Goal: Information Seeking & Learning: Learn about a topic

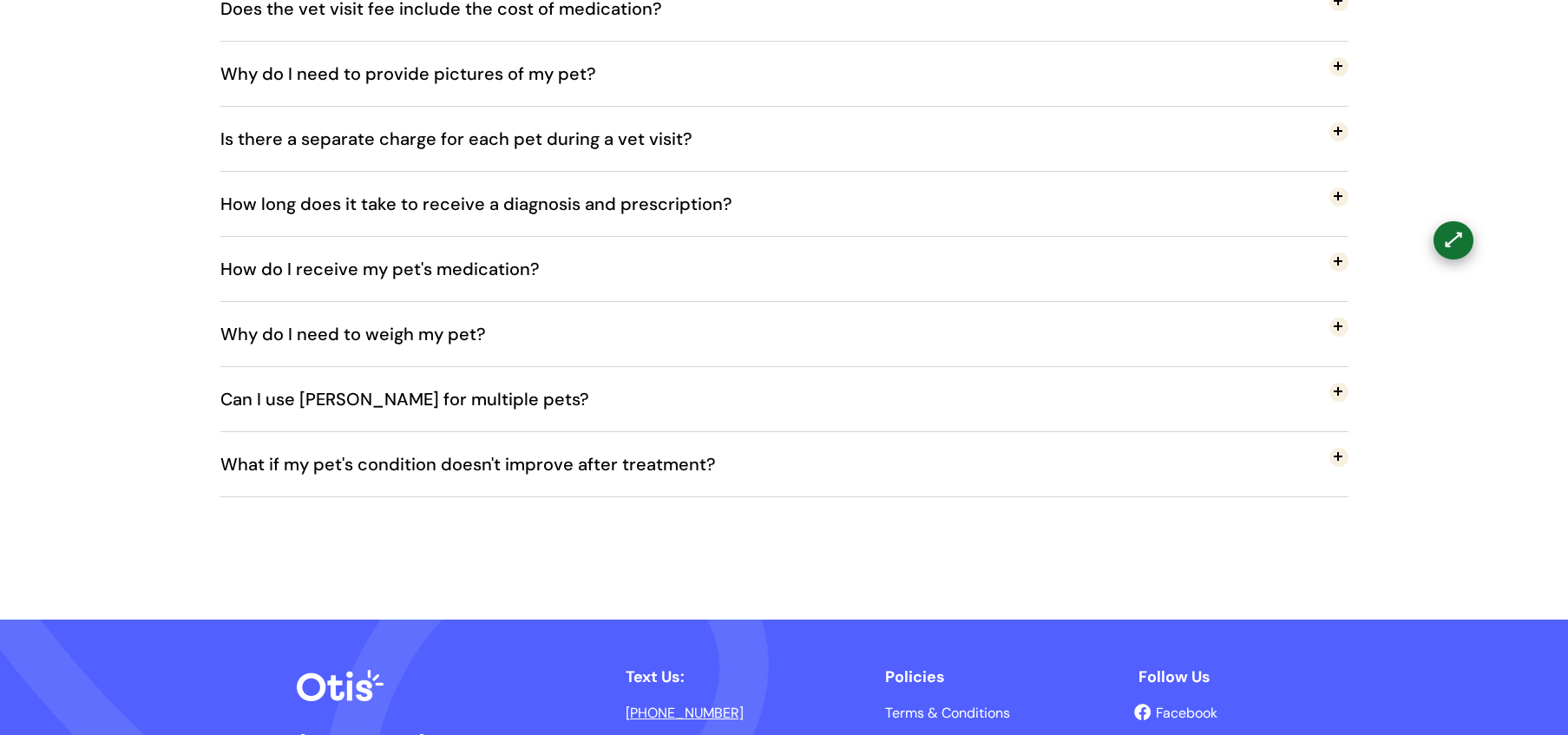
scroll to position [513, 0]
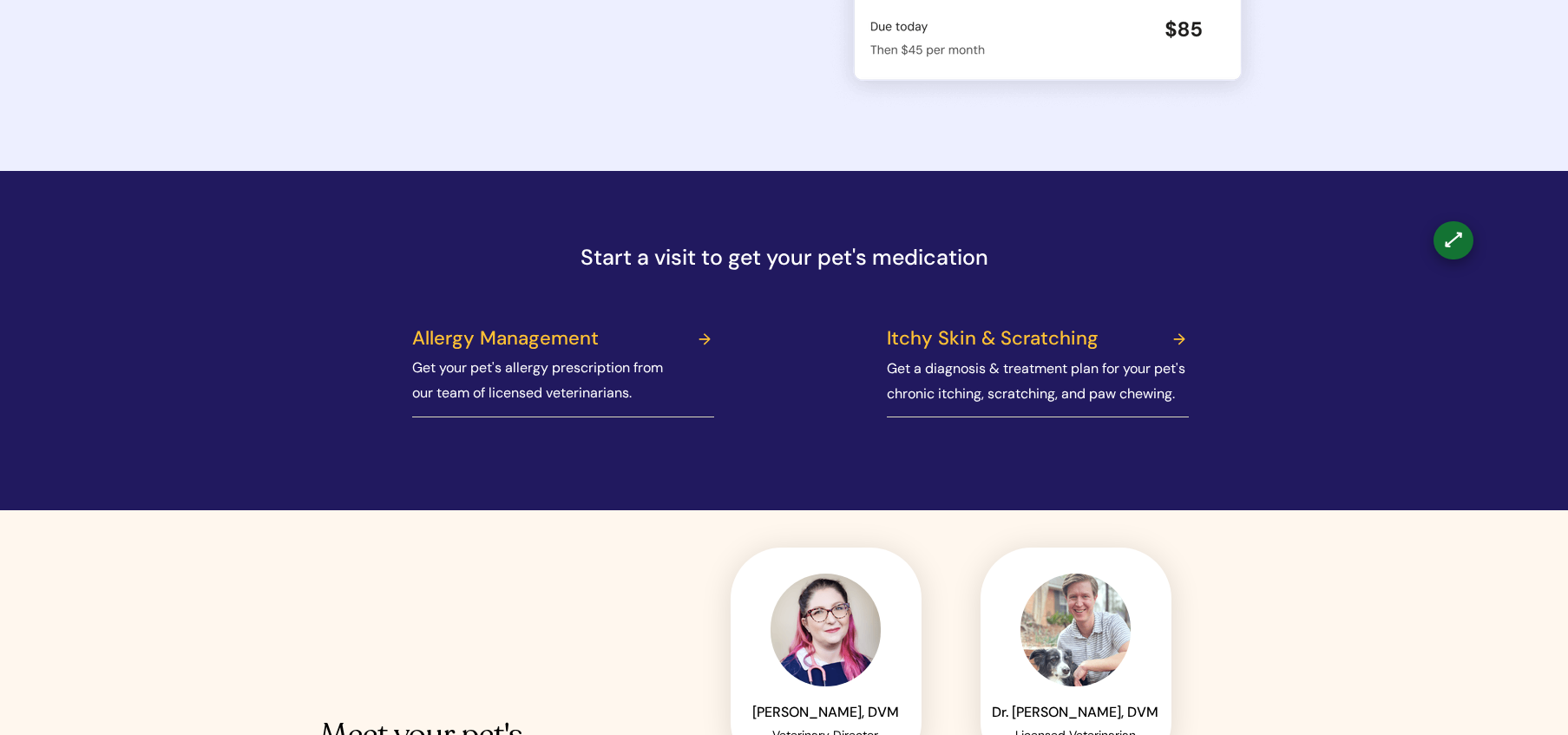
scroll to position [490, 0]
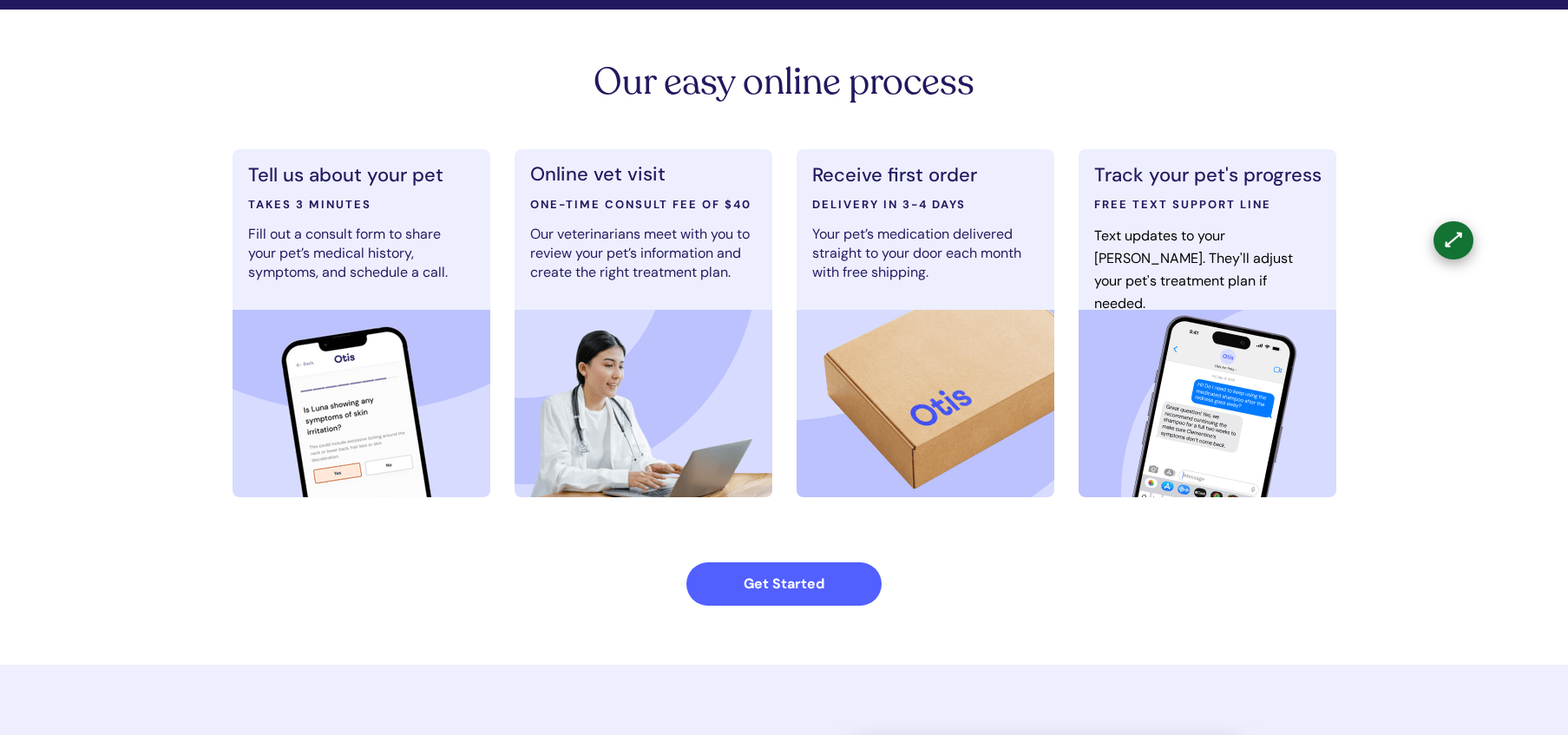
scroll to position [694, 0]
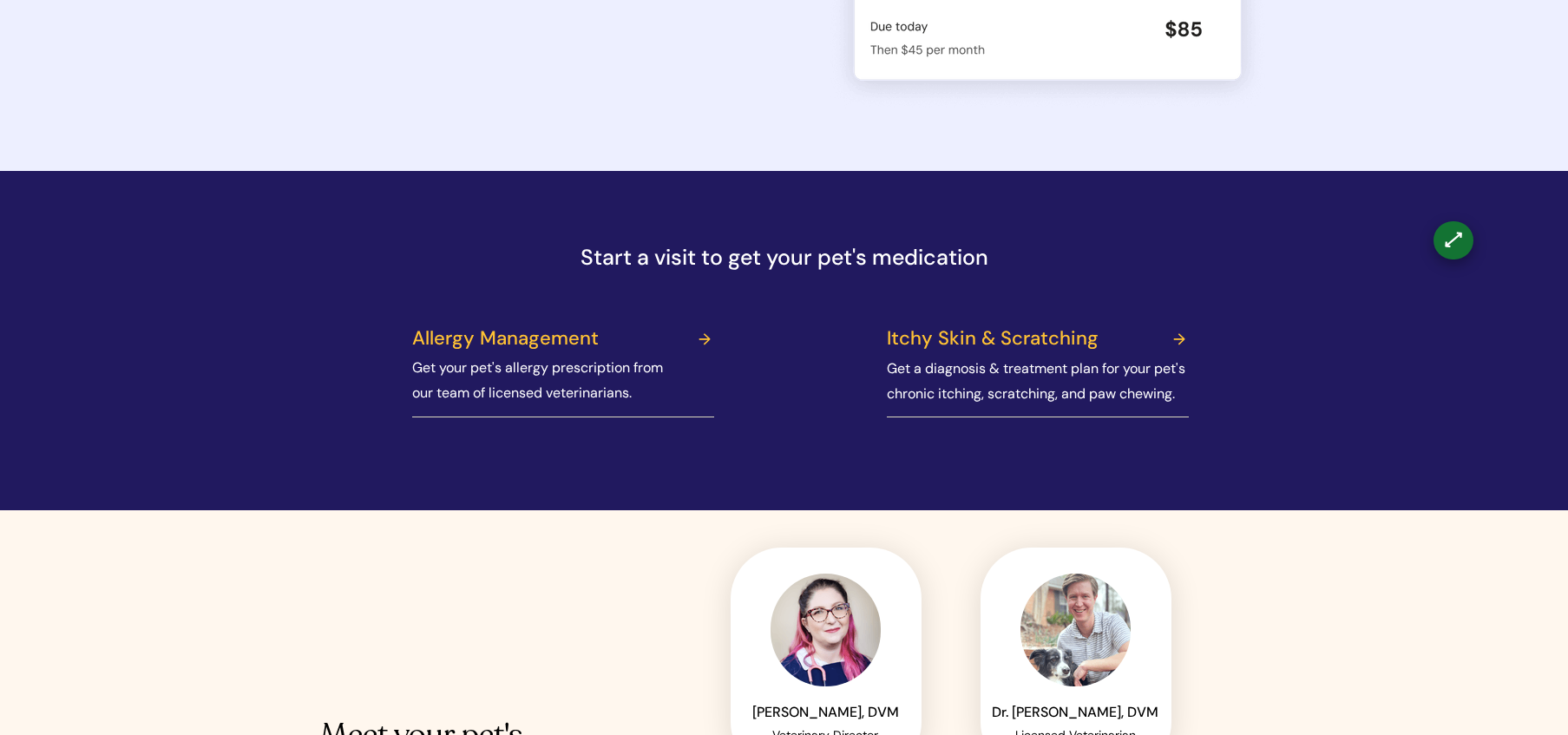
scroll to position [490, 0]
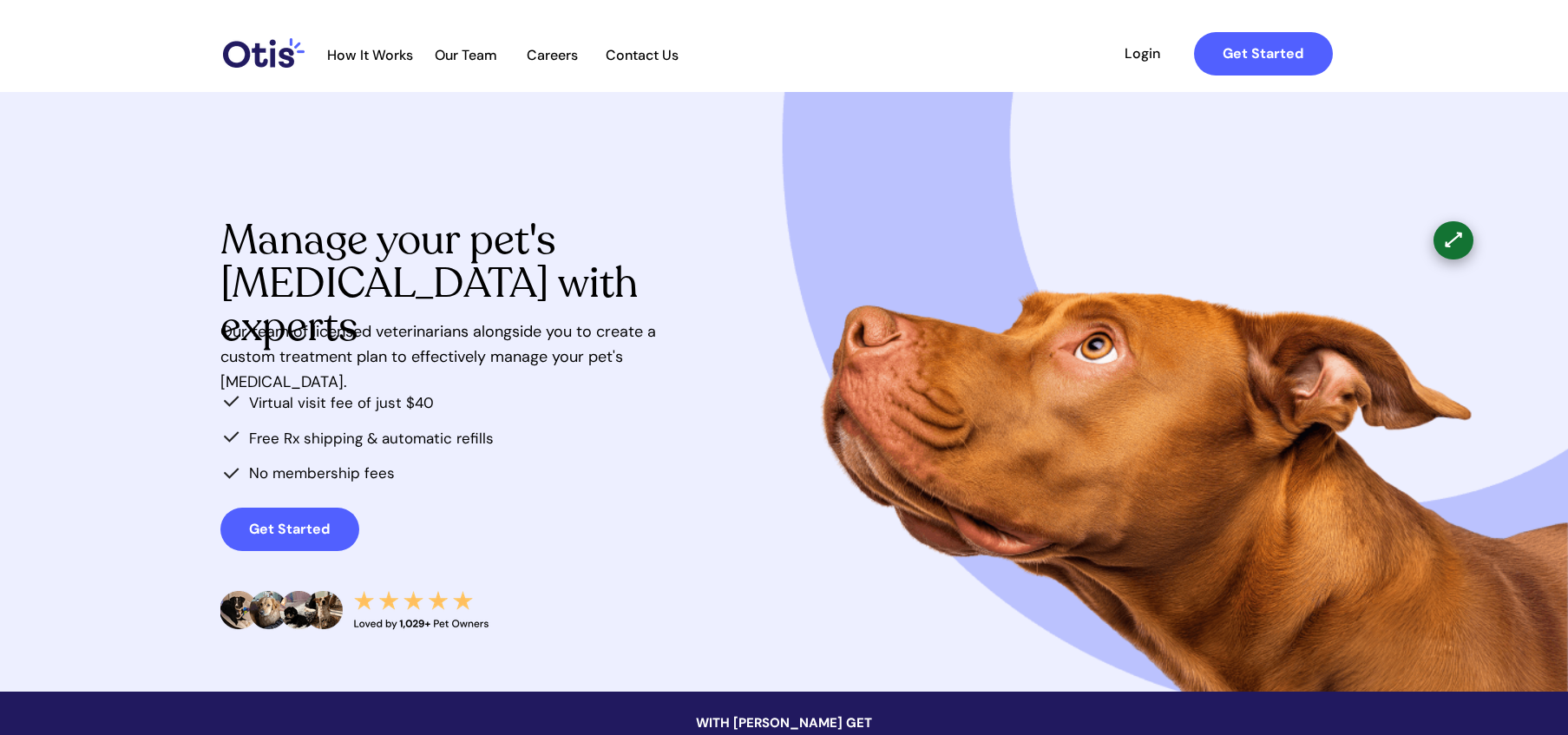
scroll to position [1885, 0]
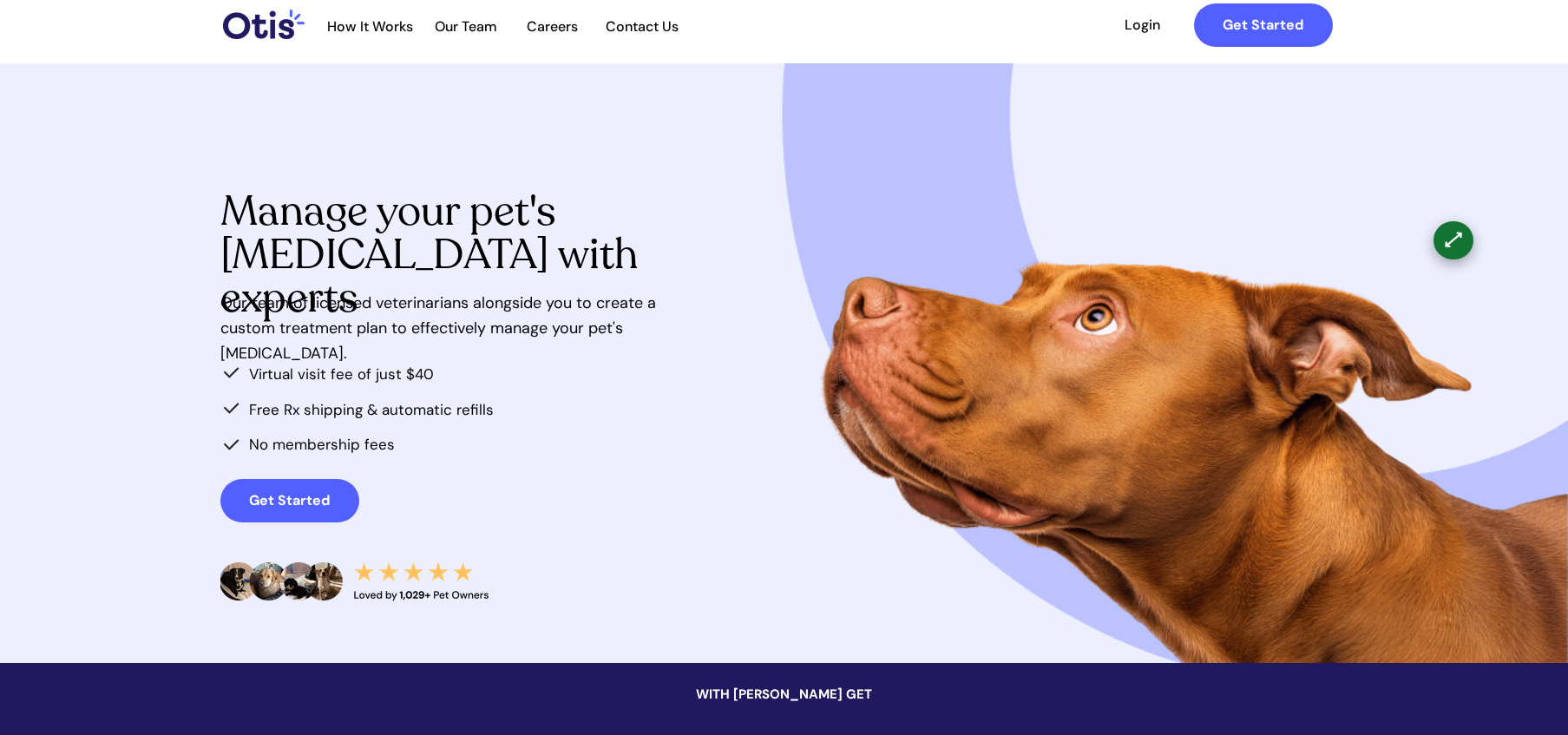
scroll to position [24, 0]
